Goal: Find specific page/section: Find specific page/section

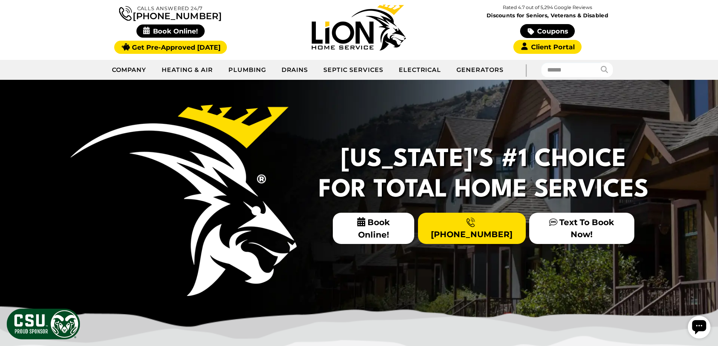
scroll to position [38, 0]
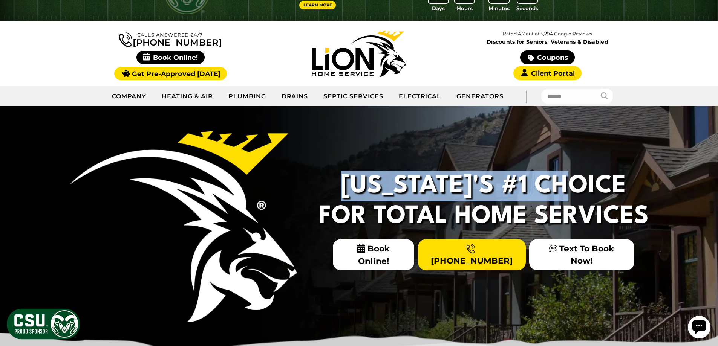
drag, startPoint x: 346, startPoint y: 173, endPoint x: 601, endPoint y: 186, distance: 254.8
click at [601, 186] on div "Colorado's #1 Choice For Total Home Services Book Online! (970) 306-4504 Text T…" at bounding box center [483, 220] width 351 height 111
click at [604, 200] on h2 "Colorado's #1 Choice For Total Home Services" at bounding box center [483, 201] width 339 height 61
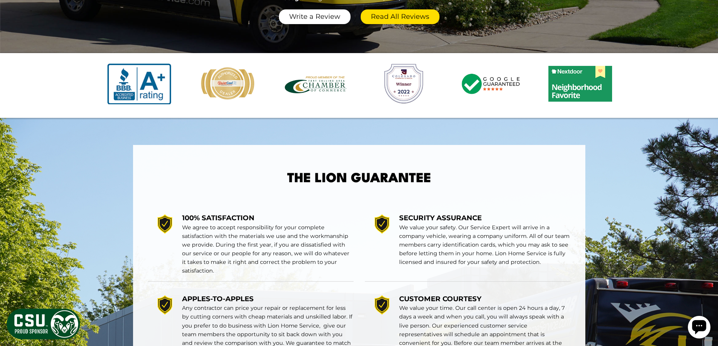
scroll to position [1169, 0]
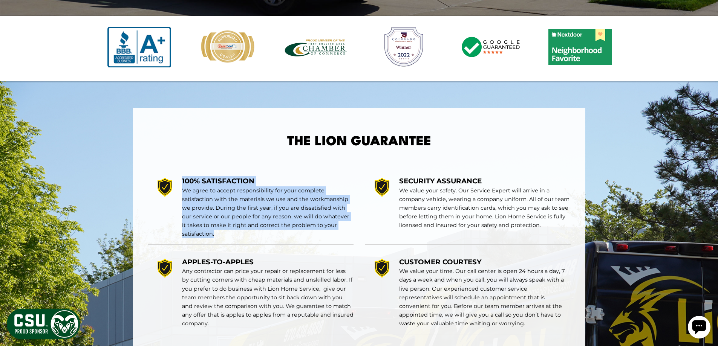
drag, startPoint x: 176, startPoint y: 224, endPoint x: 214, endPoint y: 271, distance: 60.6
click at [214, 245] on div "100% SATISFACTION We agree to accept responsibility for your complete satisfact…" at bounding box center [251, 207] width 206 height 75
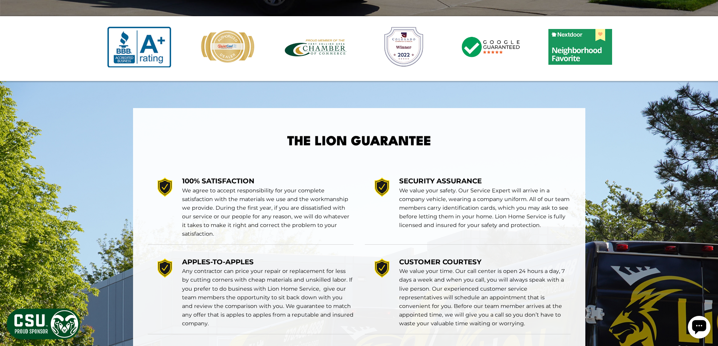
click at [379, 239] on div at bounding box center [382, 207] width 34 height 63
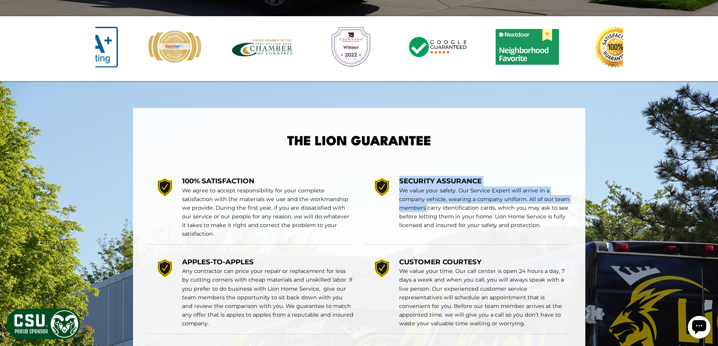
drag, startPoint x: 399, startPoint y: 210, endPoint x: 481, endPoint y: 254, distance: 92.3
click at [435, 244] on div "SECURITY ASSURANCE We value your safety. Our Service Expert will arrive in a co…" at bounding box center [468, 207] width 206 height 75
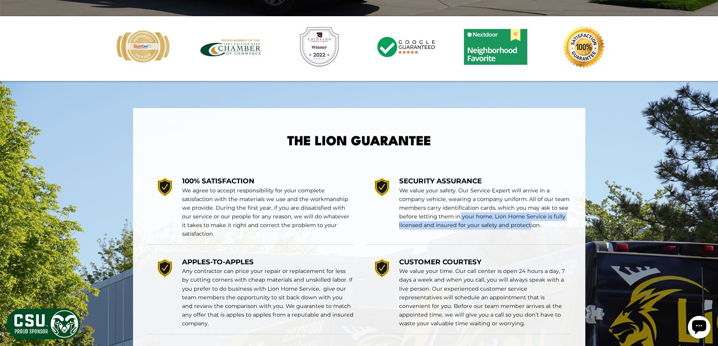
drag, startPoint x: 481, startPoint y: 254, endPoint x: 527, endPoint y: 267, distance: 48.5
click at [527, 239] on div "SECURITY ASSURANCE We value your safety. Our Service Expert will arrive in a co…" at bounding box center [485, 207] width 172 height 63
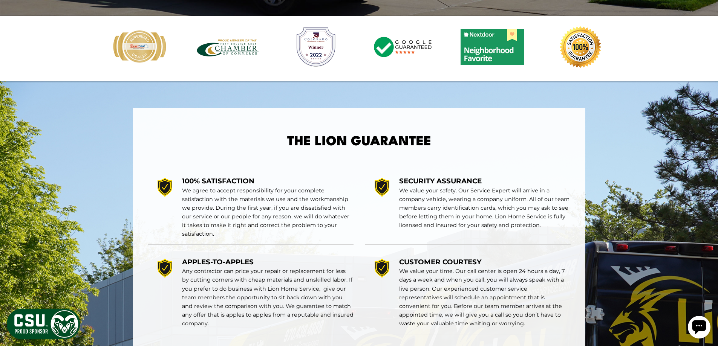
click at [559, 230] on p "We value your safety. Our Service Expert will arrive in a company vehicle, wear…" at bounding box center [485, 208] width 172 height 43
click at [486, 230] on p "We value your safety. Our Service Expert will arrive in a company vehicle, wear…" at bounding box center [485, 208] width 172 height 43
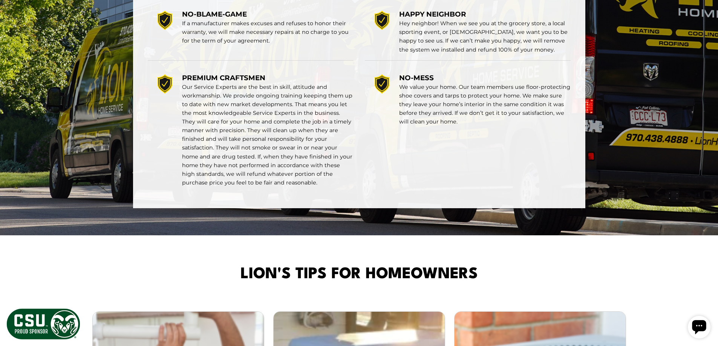
scroll to position [1508, 0]
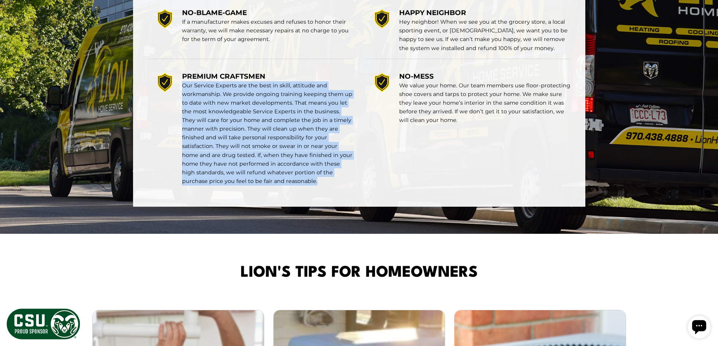
drag, startPoint x: 184, startPoint y: 121, endPoint x: 291, endPoint y: 219, distance: 144.7
click at [291, 186] on p "Our Service Experts are the best in skill, attitude and workmanship. We provide…" at bounding box center [268, 133] width 172 height 104
click at [292, 186] on p "Our Service Experts are the best in skill, attitude and workmanship. We provide…" at bounding box center [268, 133] width 172 height 104
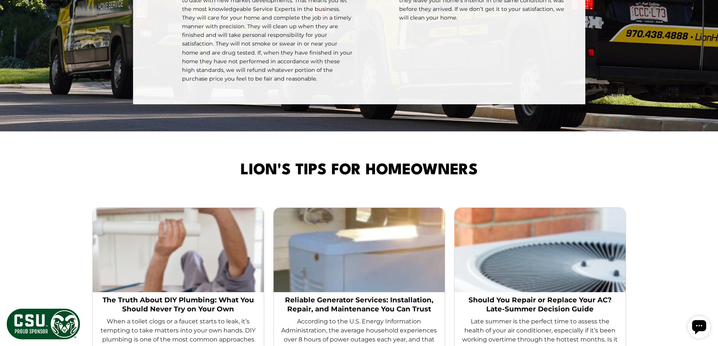
scroll to position [1621, 0]
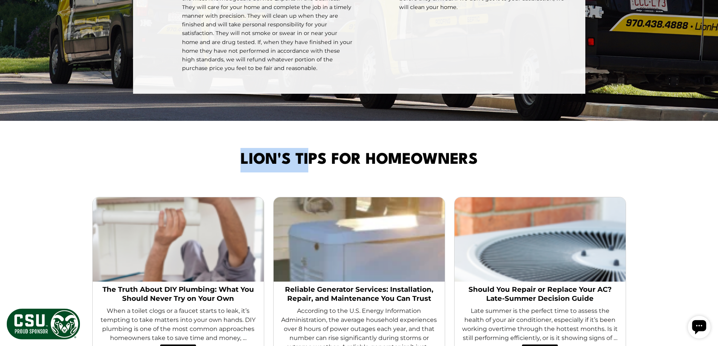
drag, startPoint x: 235, startPoint y: 189, endPoint x: 384, endPoint y: 188, distance: 149.7
click at [342, 179] on div "Lion's Tips for Homeowners" at bounding box center [359, 163] width 603 height 31
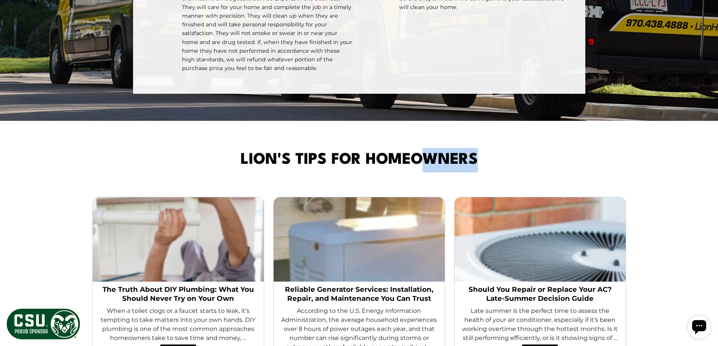
drag, startPoint x: 474, startPoint y: 200, endPoint x: 484, endPoint y: 201, distance: 10.6
click at [492, 179] on div "Lion's Tips for Homeowners" at bounding box center [359, 163] width 603 height 31
click at [379, 173] on span "Lion's Tips for Homeowners" at bounding box center [360, 160] width 238 height 25
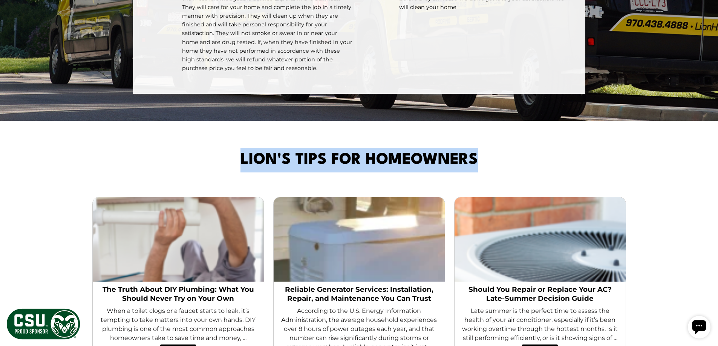
click at [378, 173] on span "Lion's Tips for Homeowners" at bounding box center [360, 160] width 238 height 25
click at [514, 179] on div "Lion's Tips for Homeowners" at bounding box center [359, 163] width 603 height 31
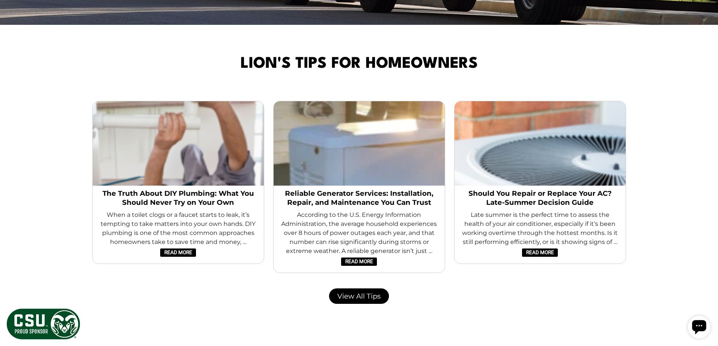
scroll to position [1734, 0]
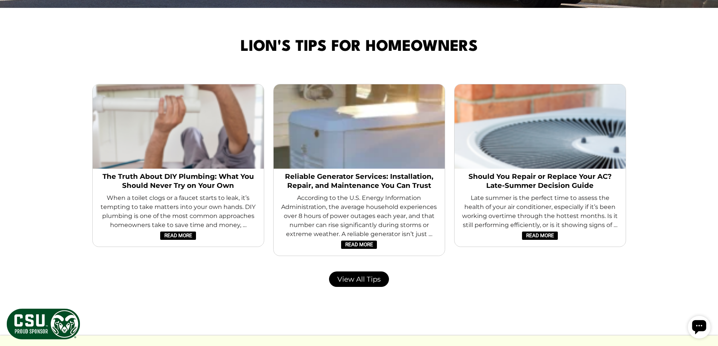
click at [235, 169] on img "slide 6" at bounding box center [178, 126] width 171 height 84
click at [388, 166] on img "slide 1 (centered)" at bounding box center [359, 126] width 171 height 84
click at [481, 167] on img "slide 2" at bounding box center [540, 126] width 171 height 84
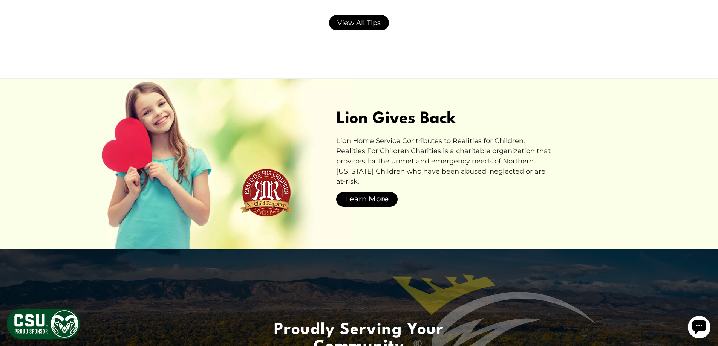
scroll to position [1998, 0]
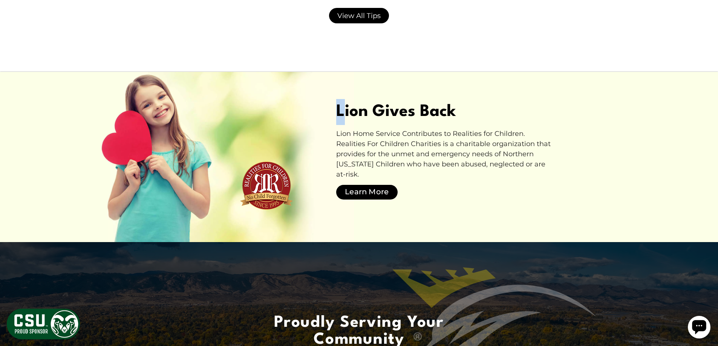
drag, startPoint x: 337, startPoint y: 144, endPoint x: 365, endPoint y: 178, distance: 43.4
click at [345, 162] on div "Lion Gives Back Lion Home Service Contributes to Realities for Children. Realit…" at bounding box center [359, 153] width 528 height 109
drag, startPoint x: 365, startPoint y: 178, endPoint x: 394, endPoint y: 188, distance: 30.4
click at [379, 184] on div "Lion Home Service Contributes to Realities for Children. Realities For Children…" at bounding box center [445, 165] width 219 height 72
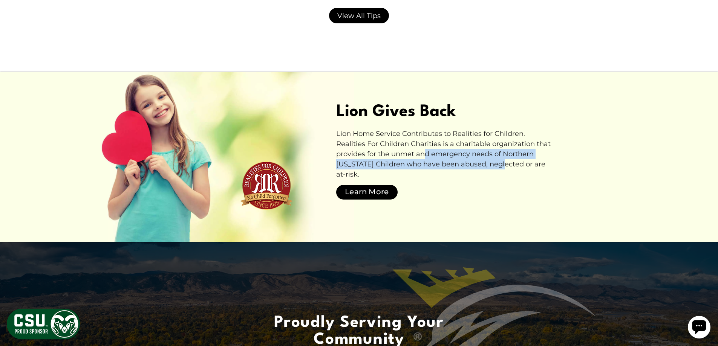
drag, startPoint x: 394, startPoint y: 188, endPoint x: 484, endPoint y: 201, distance: 91.1
click at [481, 201] on div "Lion Home Service Contributes to Realities for Children. Realities For Children…" at bounding box center [445, 165] width 219 height 72
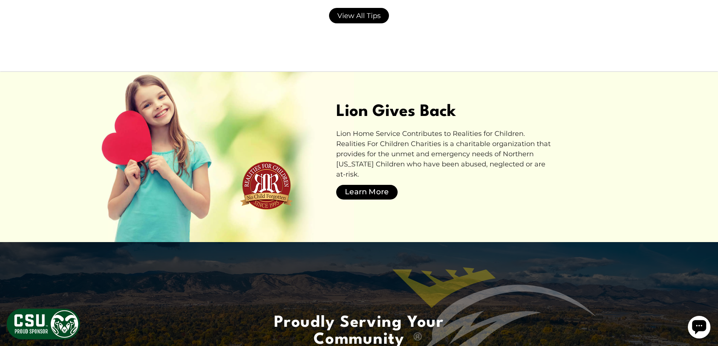
click at [511, 201] on div "Lion Home Service Contributes to Realities for Children. Realities For Children…" at bounding box center [445, 165] width 219 height 72
click at [508, 201] on div "Lion Home Service Contributes to Realities for Children. Realities For Children…" at bounding box center [445, 165] width 219 height 72
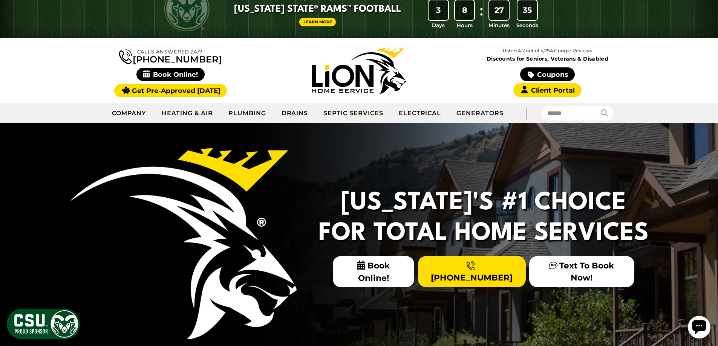
scroll to position [0, 0]
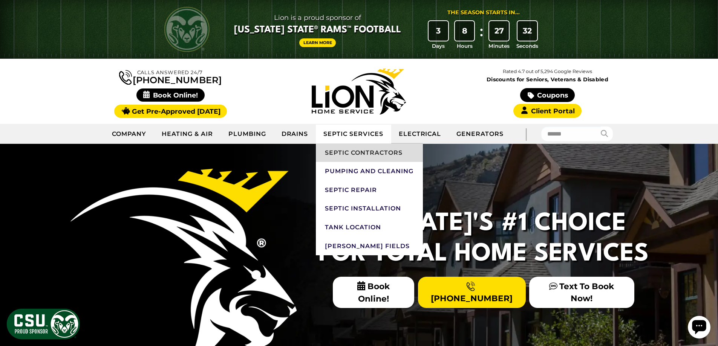
click at [338, 154] on link "Septic Contractors" at bounding box center [369, 153] width 107 height 19
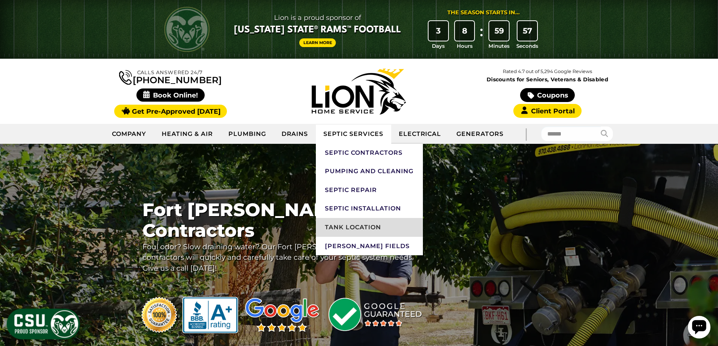
click at [344, 227] on link "Tank Location" at bounding box center [369, 227] width 107 height 19
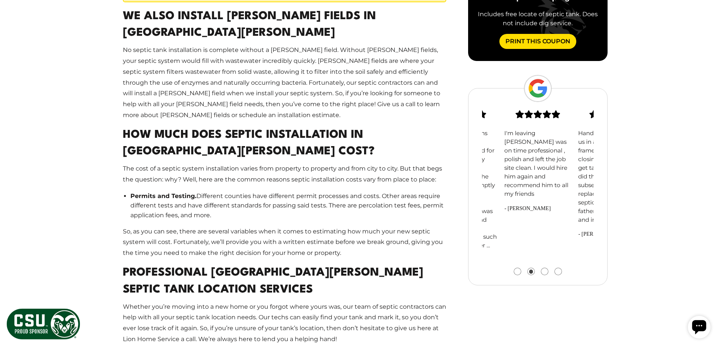
scroll to position [867, 0]
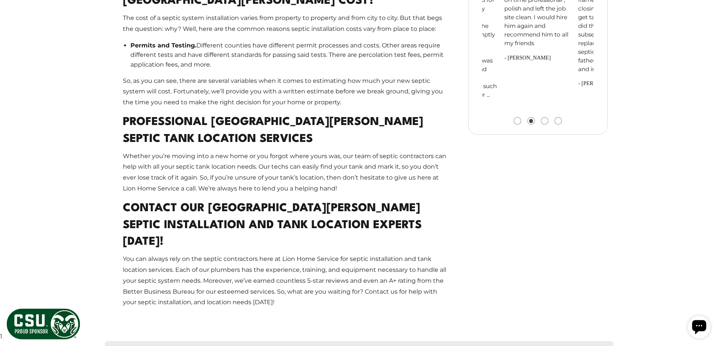
click at [544, 118] on button "Go to slide 3" at bounding box center [544, 121] width 7 height 7
click at [555, 118] on button "Go to slide 4" at bounding box center [558, 121] width 7 height 7
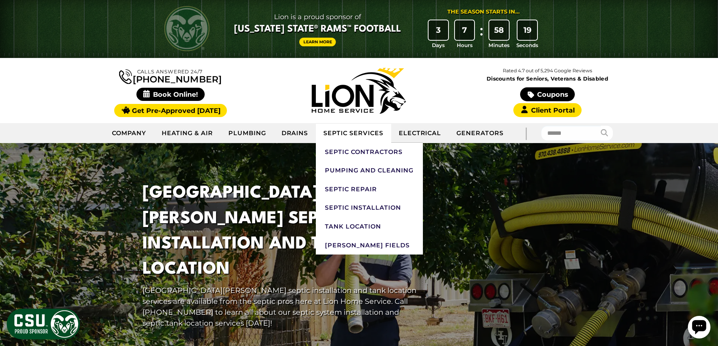
scroll to position [0, 0]
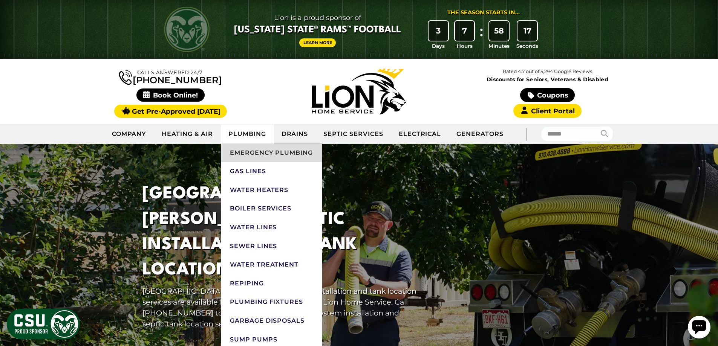
click at [262, 156] on link "Emergency Plumbing" at bounding box center [271, 153] width 101 height 19
